Goal: Task Accomplishment & Management: Manage account settings

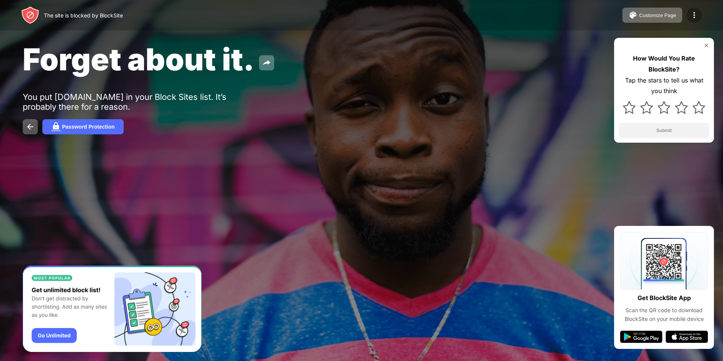
click at [695, 19] on img at bounding box center [693, 15] width 9 height 9
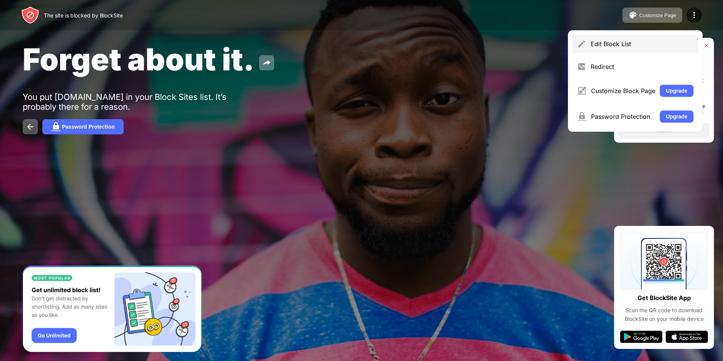
click at [652, 49] on div "Edit Block List" at bounding box center [634, 44] width 125 height 18
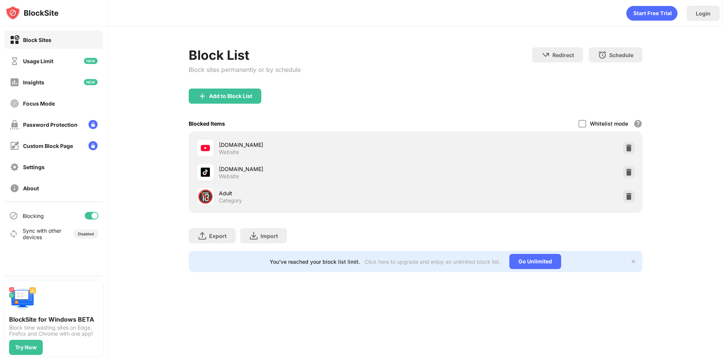
click at [95, 219] on div at bounding box center [92, 216] width 14 height 8
click at [92, 212] on div at bounding box center [92, 216] width 14 height 8
